Goal: Transaction & Acquisition: Book appointment/travel/reservation

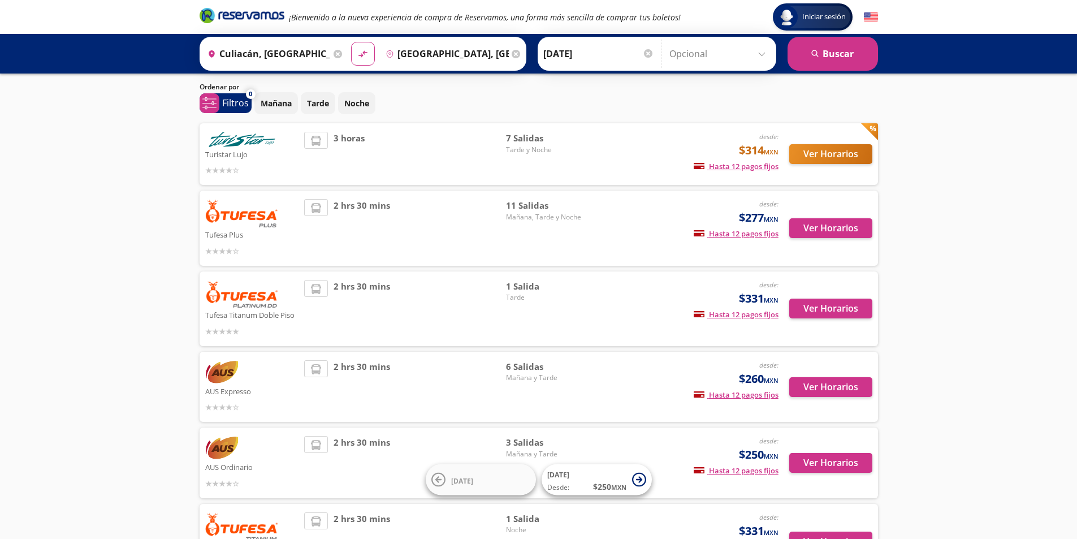
scroll to position [133, 0]
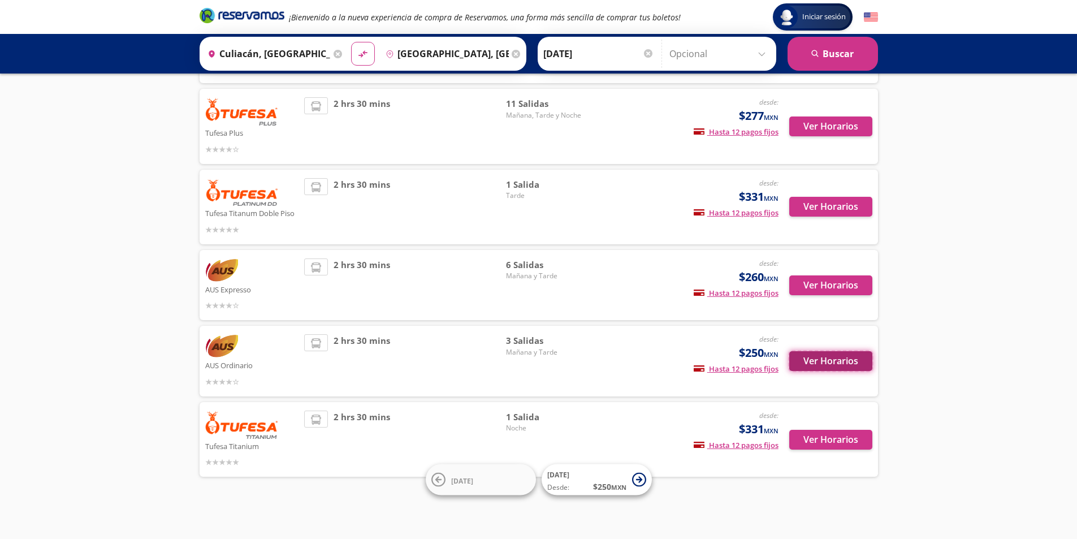
click at [837, 357] on button "Ver Horarios" at bounding box center [830, 361] width 83 height 20
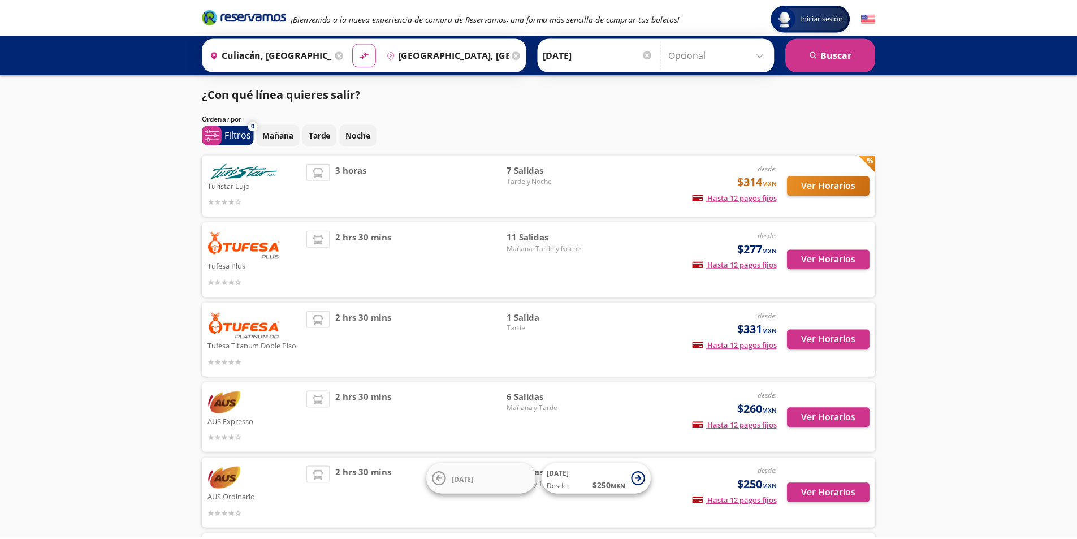
scroll to position [133, 0]
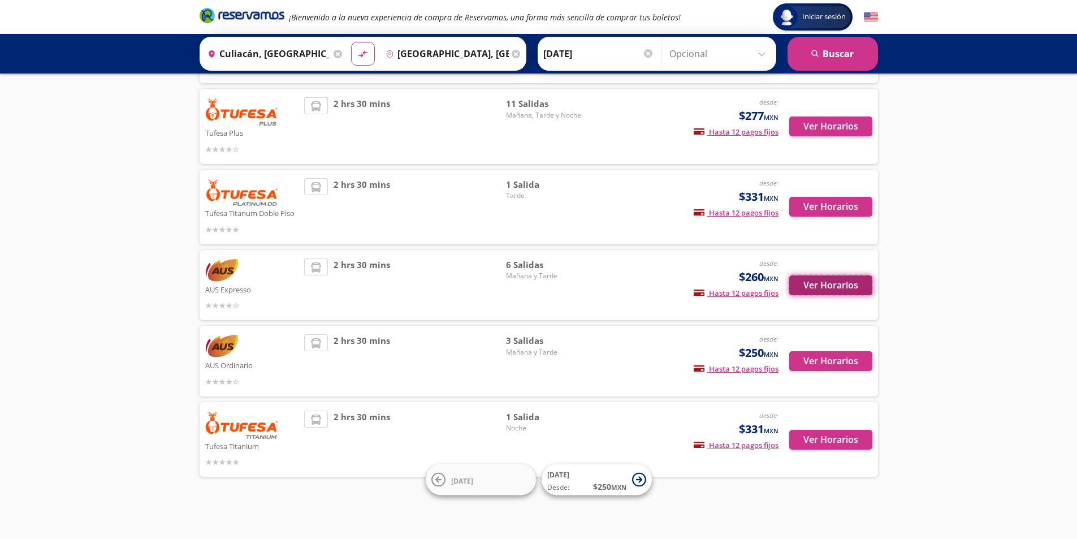
click at [821, 281] on button "Ver Horarios" at bounding box center [830, 285] width 83 height 20
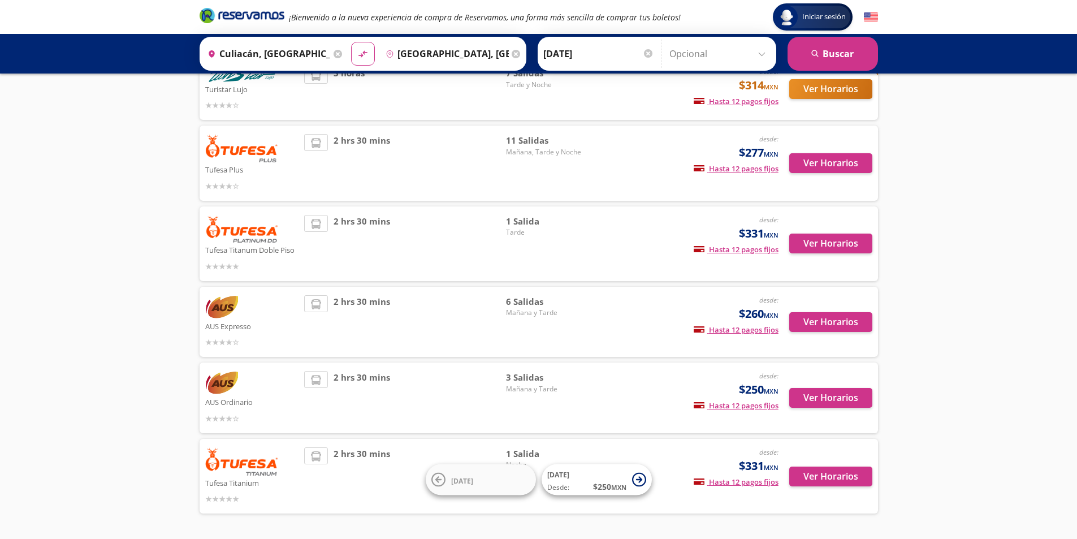
scroll to position [76, 0]
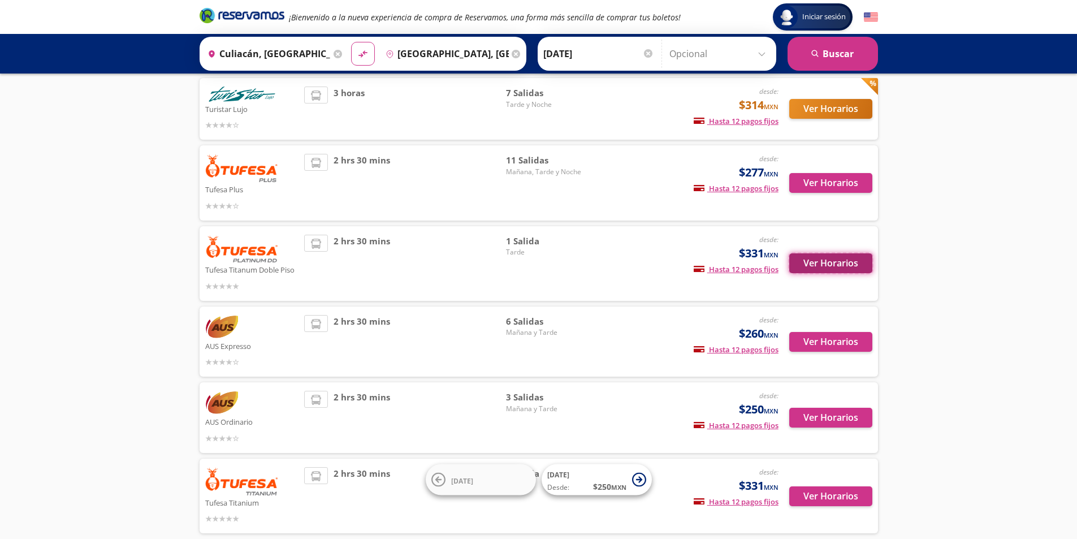
click at [836, 258] on button "Ver Horarios" at bounding box center [830, 263] width 83 height 20
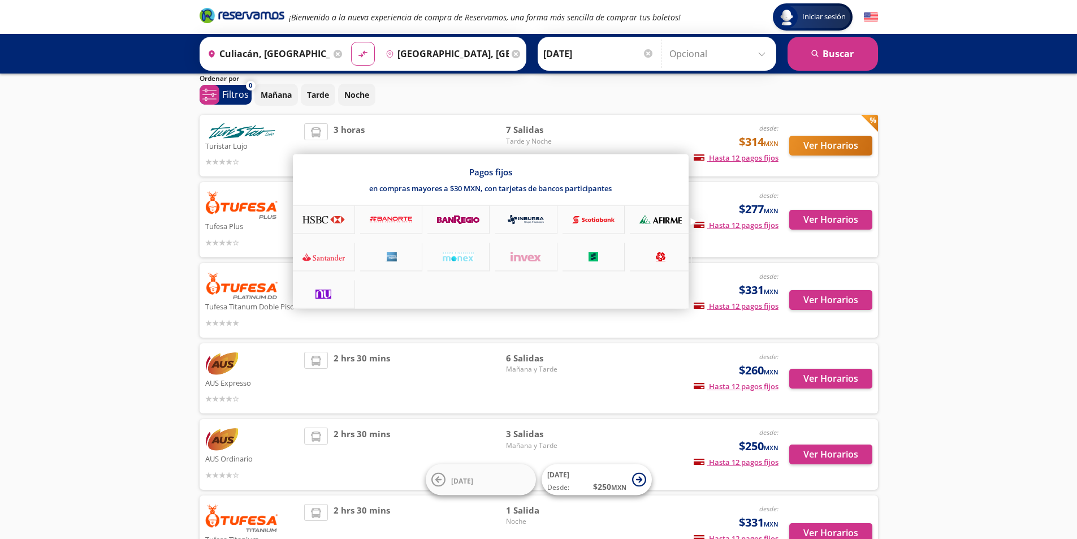
scroll to position [20, 0]
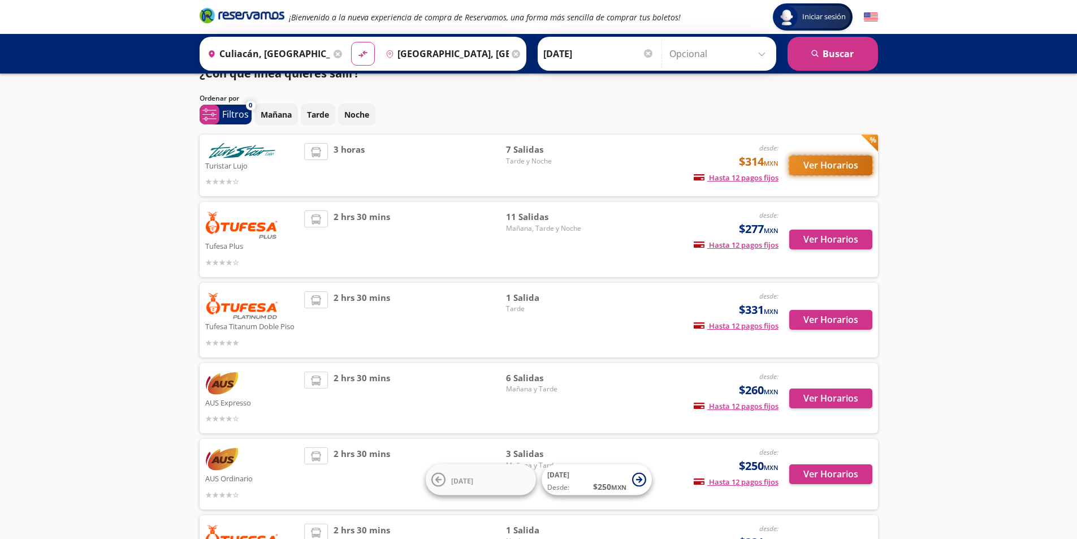
click at [831, 162] on button "Ver Horarios" at bounding box center [830, 165] width 83 height 20
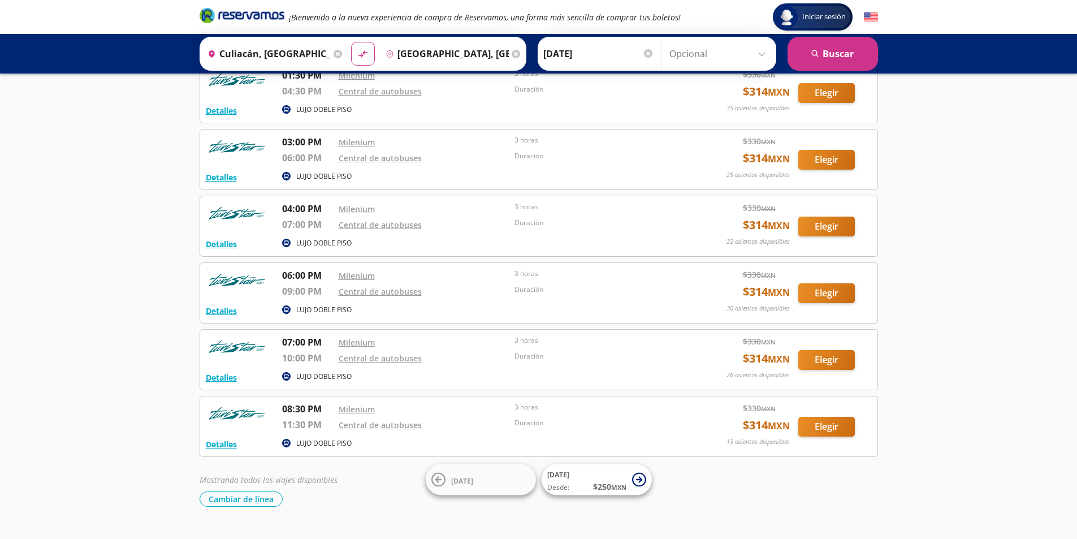
scroll to position [164, 0]
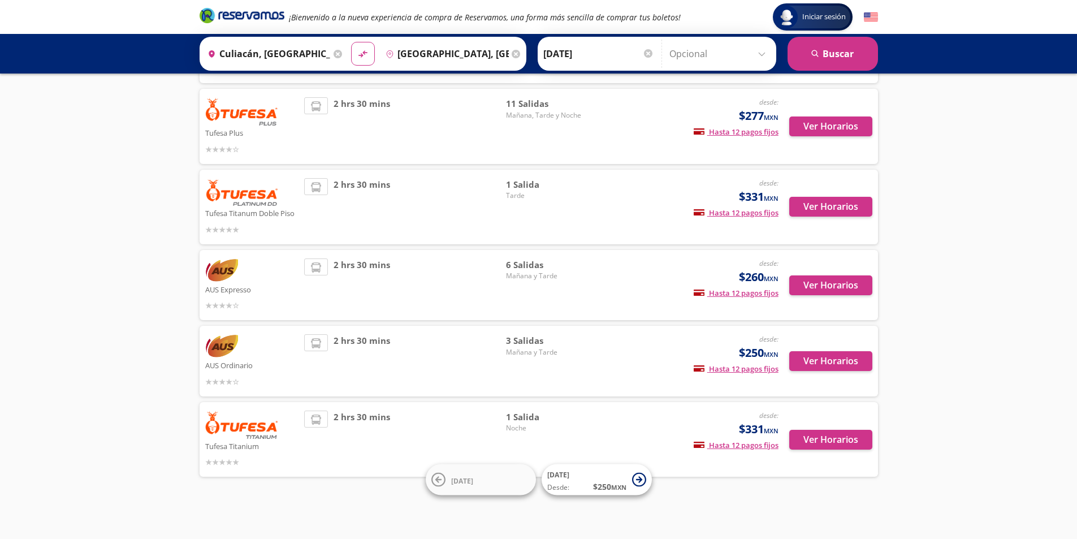
scroll to position [20, 0]
